Goal: Transaction & Acquisition: Purchase product/service

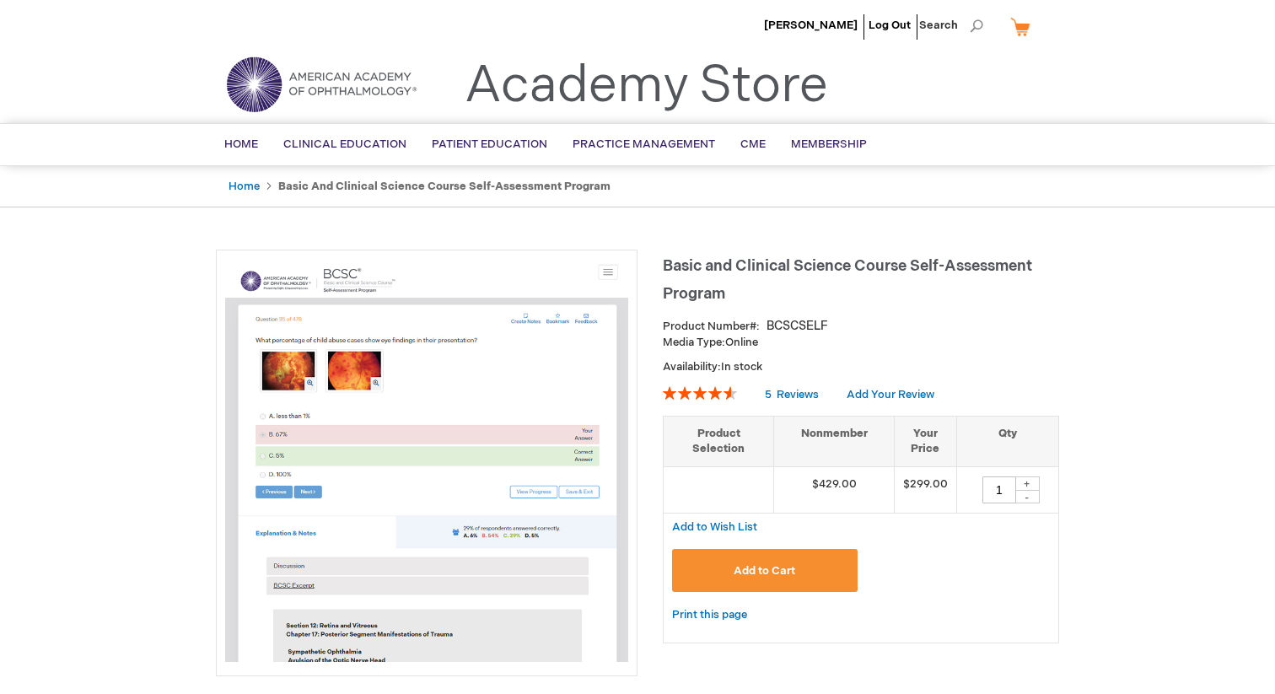
scroll to position [13, 0]
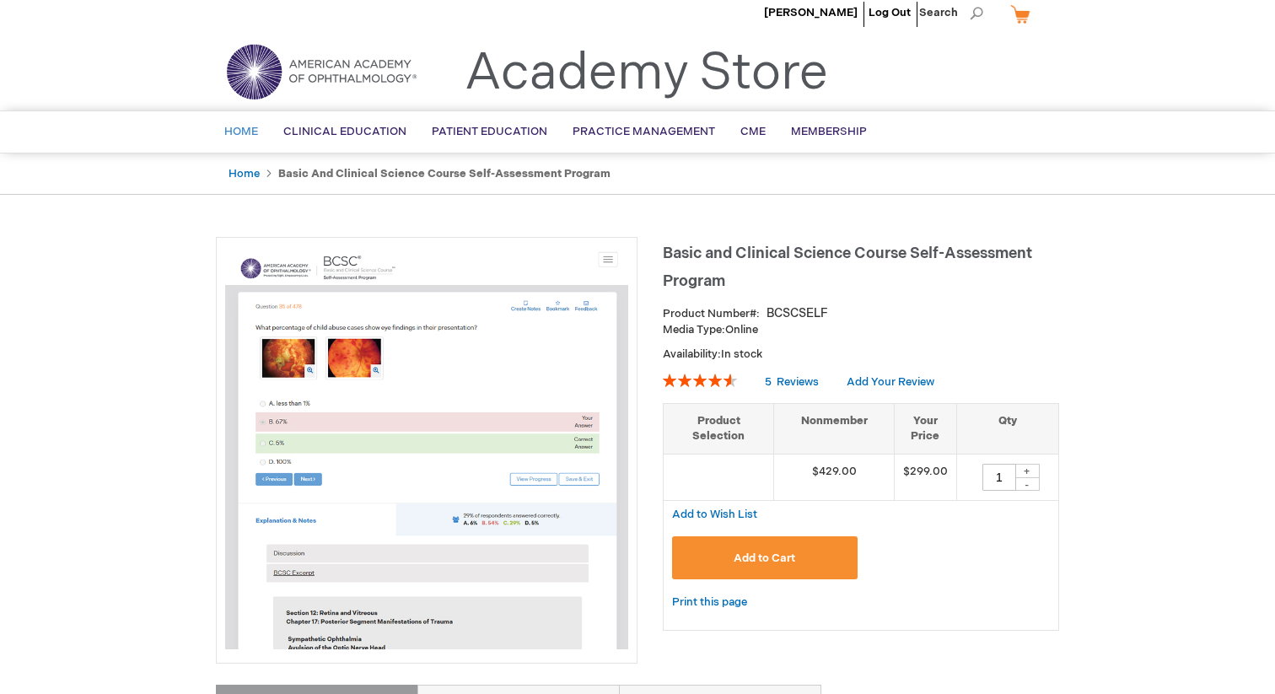
click at [257, 132] on span "Home" at bounding box center [241, 131] width 34 height 13
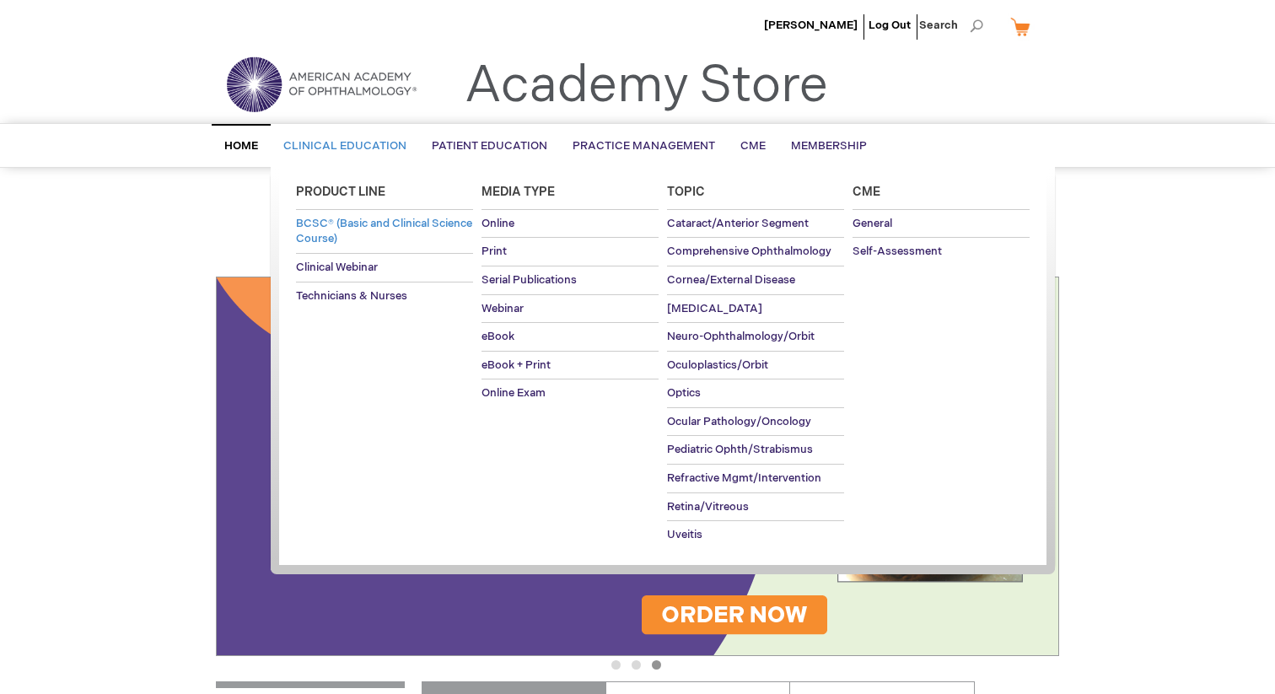
click at [381, 245] on link "BCSC® (Basic and Clinical Science Course)" at bounding box center [384, 231] width 177 height 43
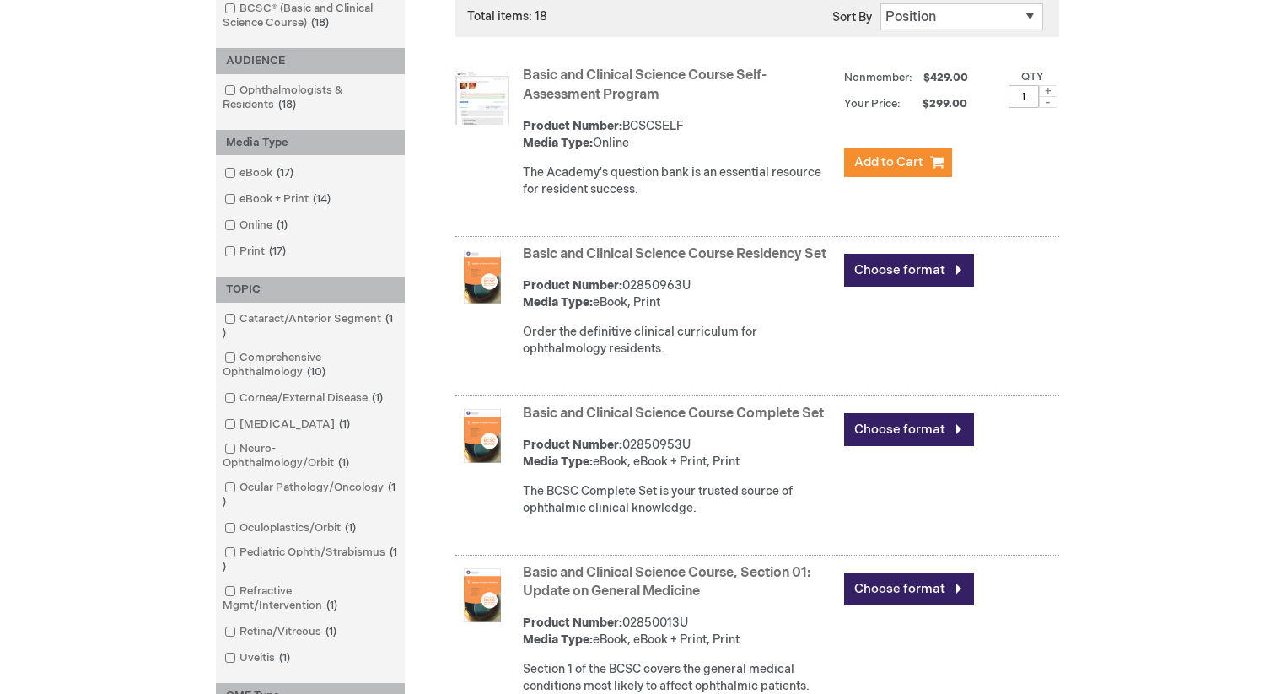
scroll to position [292, 0]
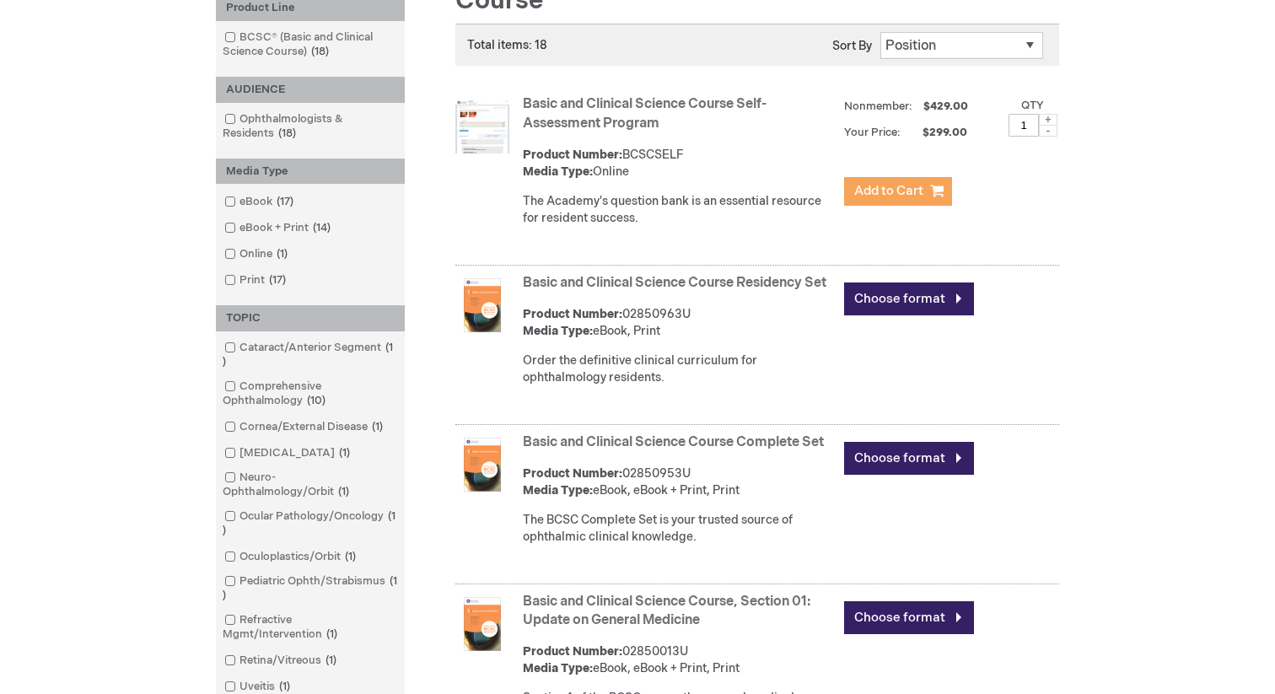
click at [901, 191] on span "Add to Cart" at bounding box center [888, 191] width 69 height 16
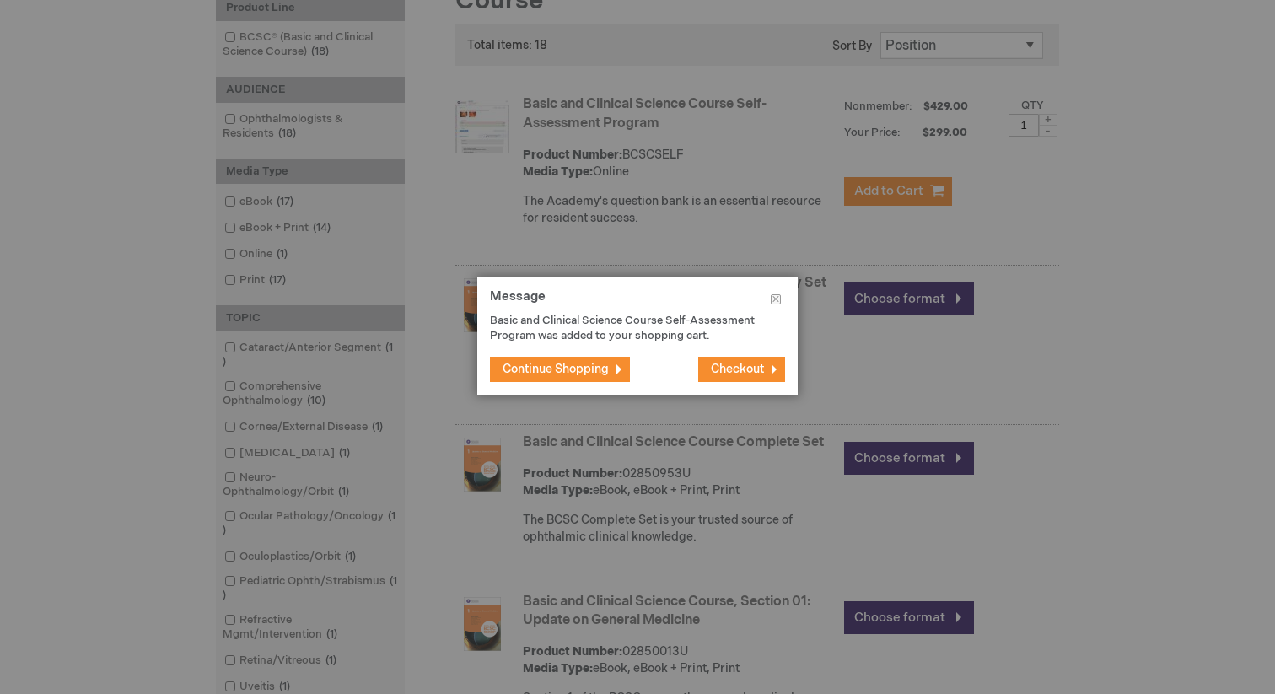
click at [725, 369] on span "Checkout" at bounding box center [737, 369] width 53 height 14
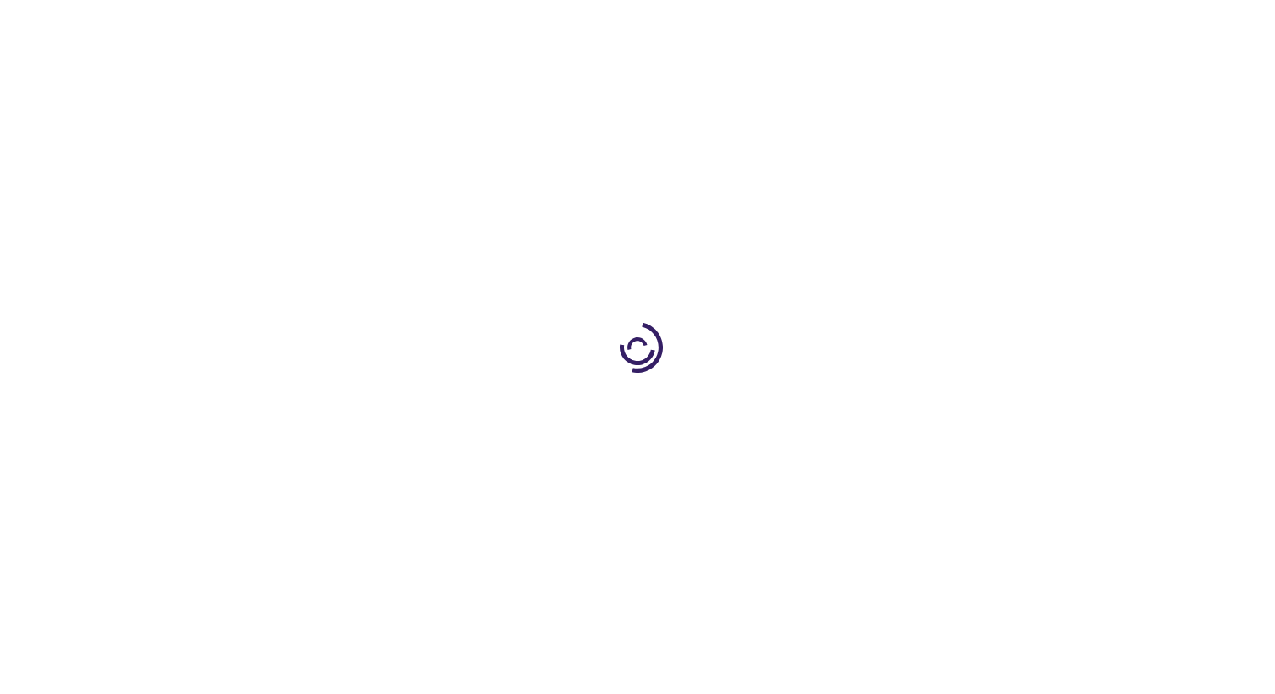
select select "US"
select select "33"
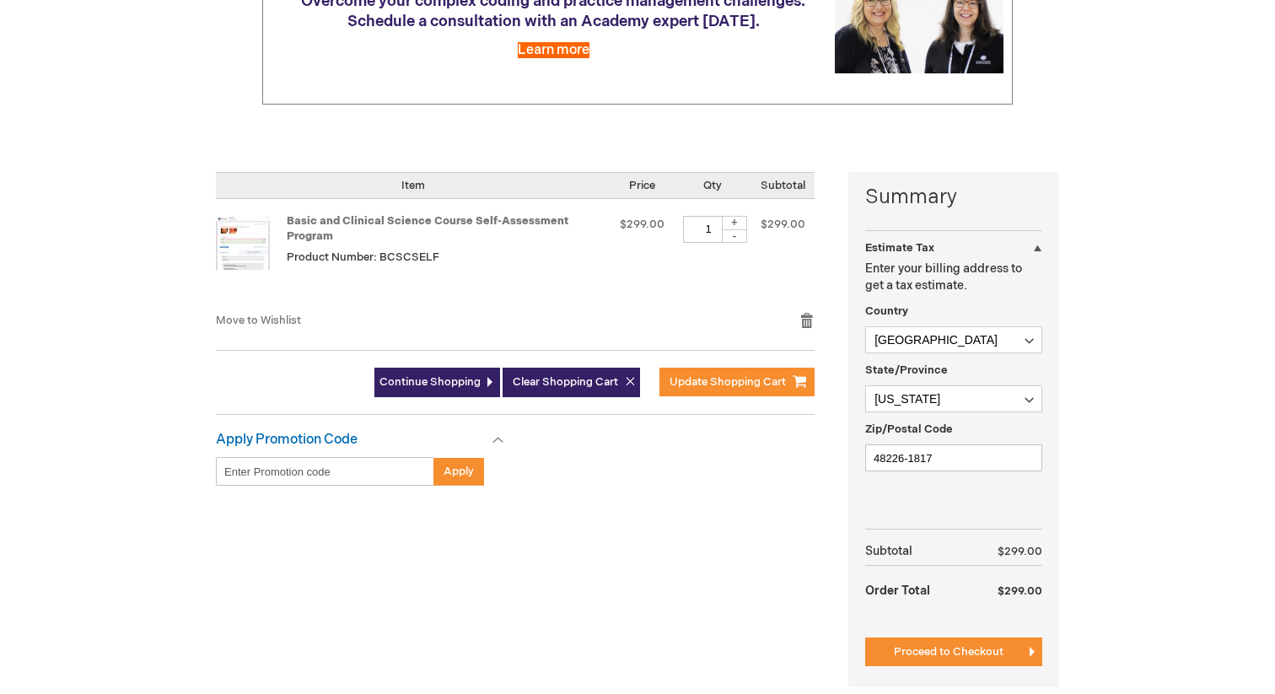
scroll to position [264, 0]
